Goal: Transaction & Acquisition: Purchase product/service

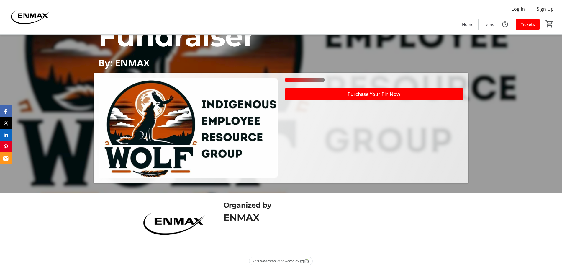
scroll to position [79, 0]
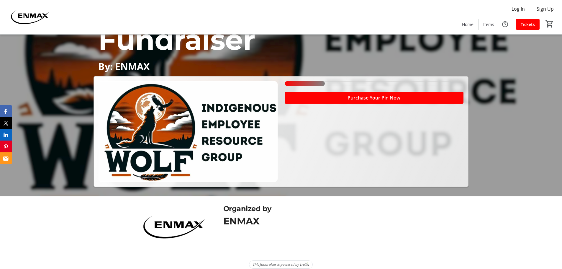
scroll to position [79, 0]
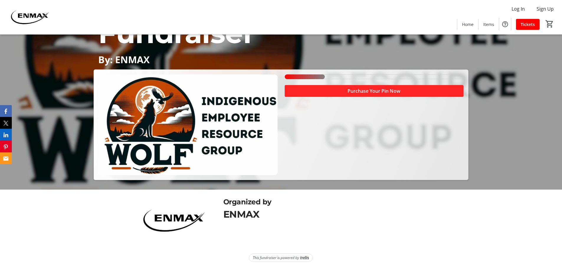
click at [344, 92] on span at bounding box center [374, 91] width 179 height 14
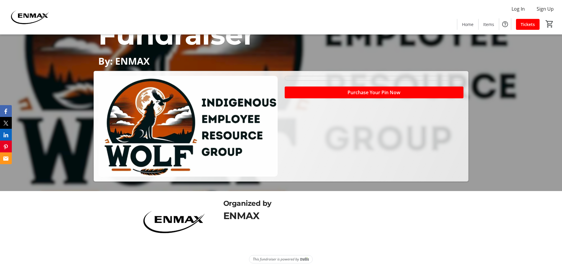
scroll to position [79, 0]
